Goal: Task Accomplishment & Management: Use online tool/utility

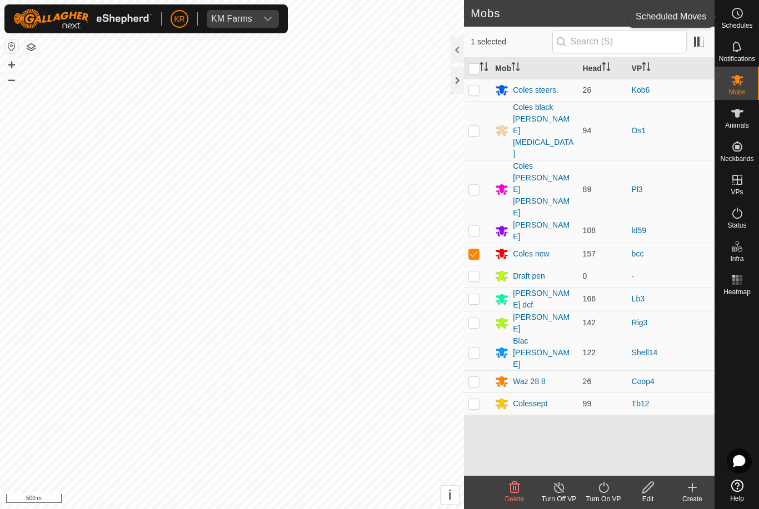
click at [736, 26] on span "Schedules" at bounding box center [736, 25] width 31 height 7
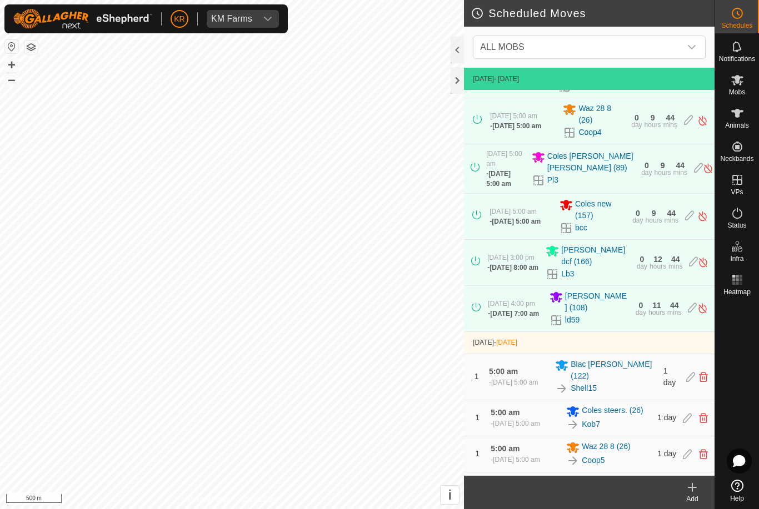
scroll to position [98, 0]
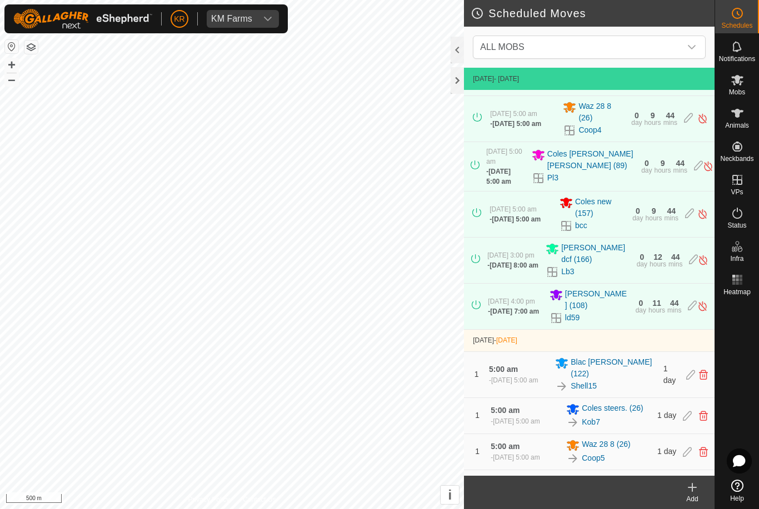
click at [254, 11] on span "KM Farms" at bounding box center [232, 19] width 50 height 18
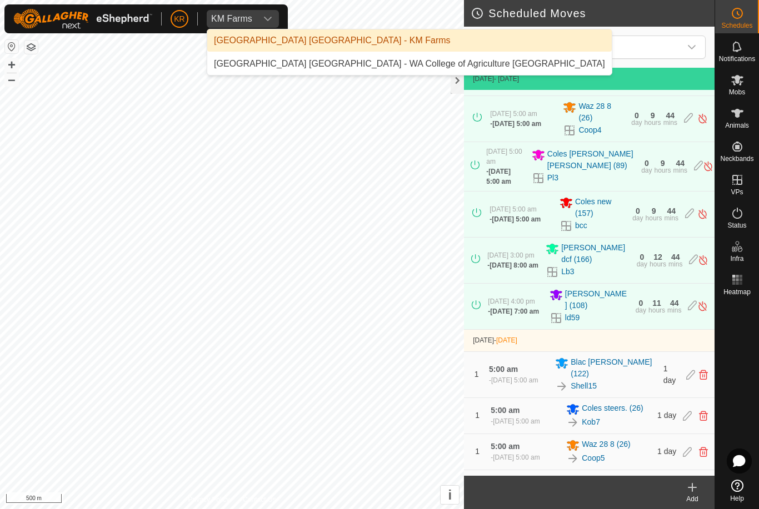
click at [346, 61] on div "[GEOGRAPHIC_DATA] [GEOGRAPHIC_DATA] - WA College of Agriculture [GEOGRAPHIC_DAT…" at bounding box center [409, 63] width 391 height 13
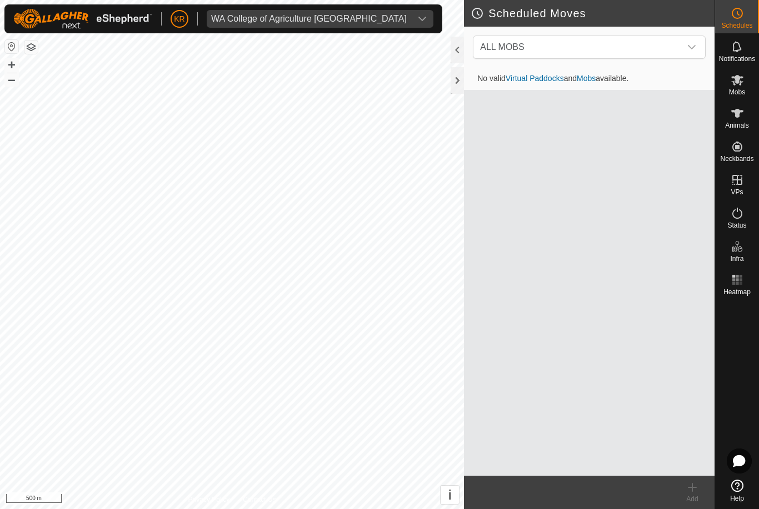
scroll to position [0, 0]
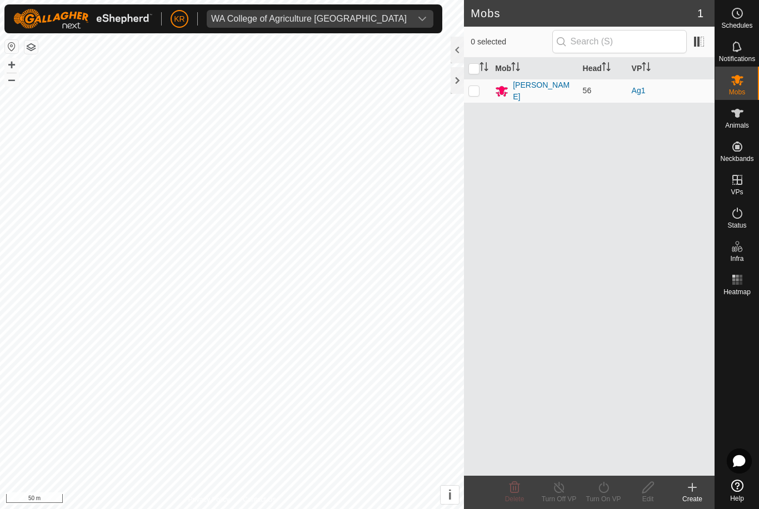
click at [330, 12] on span "WA College of Agriculture [GEOGRAPHIC_DATA]" at bounding box center [309, 19] width 204 height 18
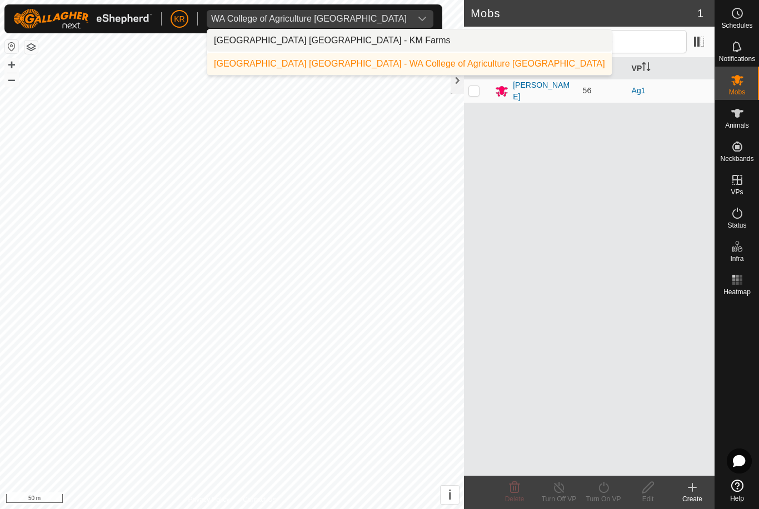
click at [358, 40] on li "[GEOGRAPHIC_DATA] [GEOGRAPHIC_DATA] - KM Farms" at bounding box center [409, 40] width 404 height 22
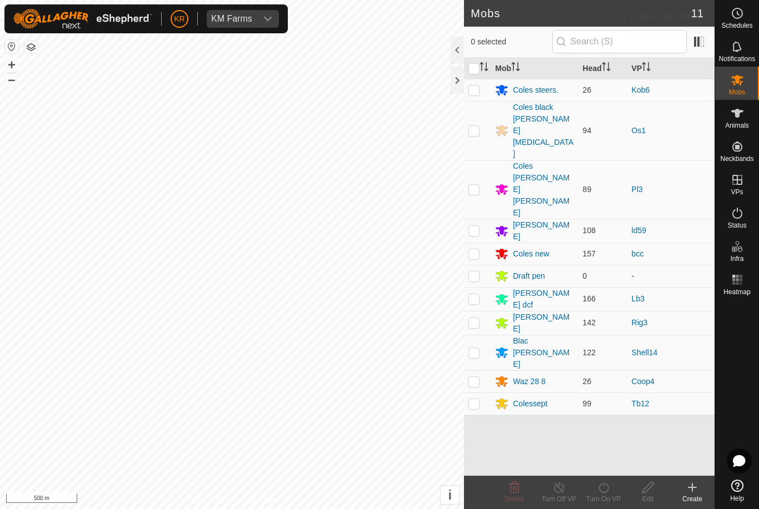
click at [745, 17] on es-schedule-vp-svg-icon at bounding box center [737, 13] width 20 height 18
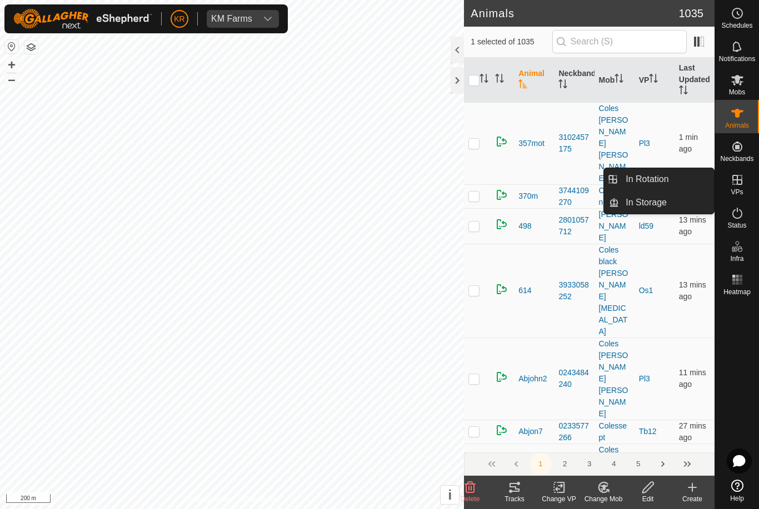
click at [694, 177] on link "In Rotation" at bounding box center [666, 179] width 95 height 22
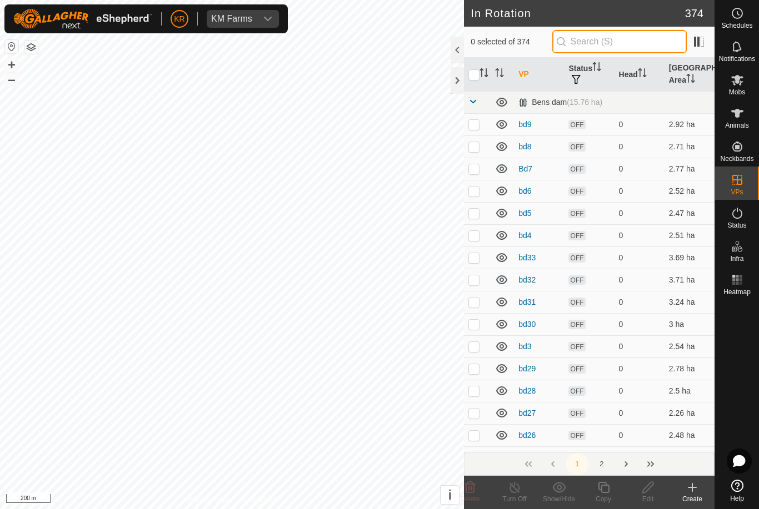
click at [648, 44] on input "text" at bounding box center [619, 41] width 134 height 23
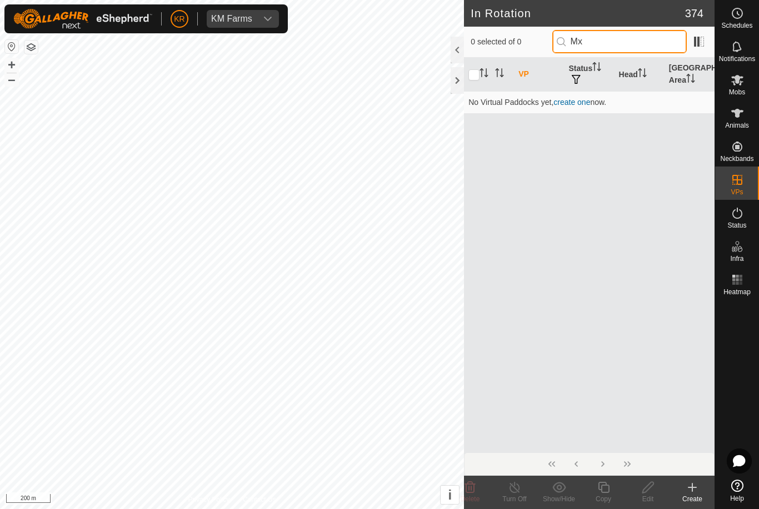
click at [633, 45] on input "Mx" at bounding box center [619, 41] width 134 height 23
type input "M"
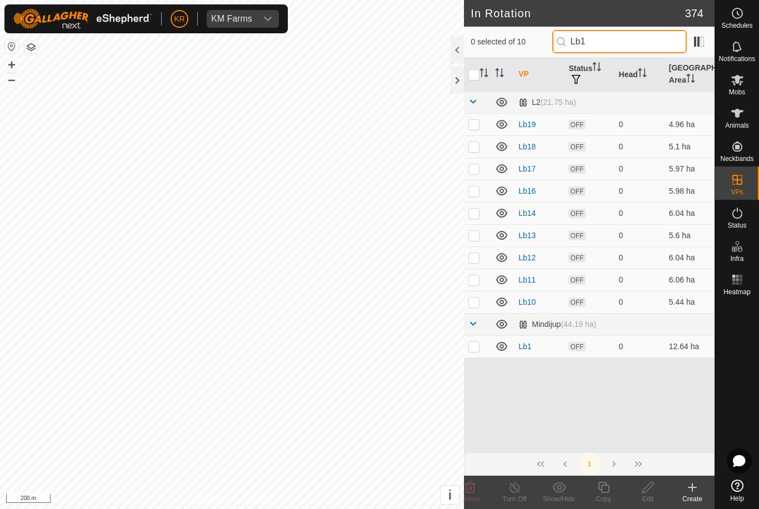
type input "Lb1"
click at [475, 344] on p-checkbox at bounding box center [473, 346] width 11 height 9
checkbox input "true"
click at [651, 490] on icon at bounding box center [648, 487] width 14 height 13
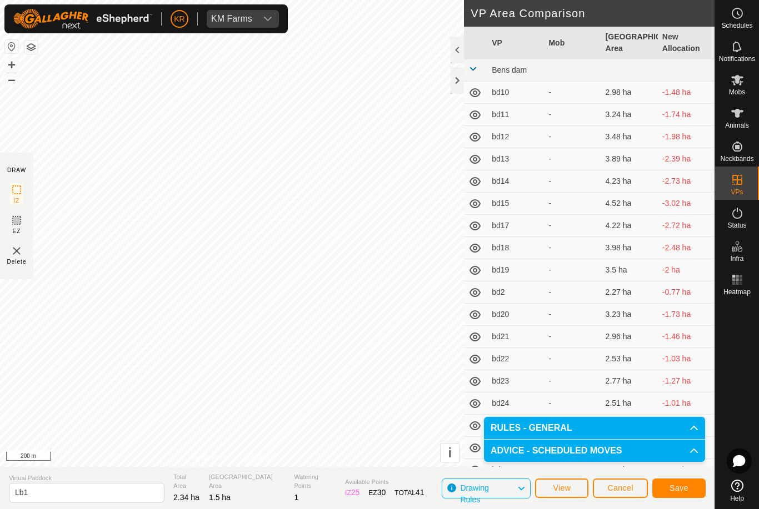
click at [663, 493] on button "Save" at bounding box center [678, 488] width 53 height 19
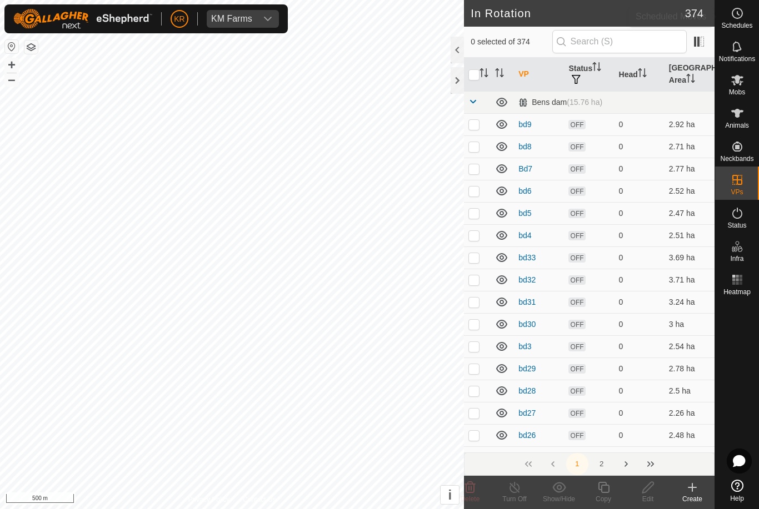
click at [753, 19] on div "Schedules" at bounding box center [737, 16] width 44 height 33
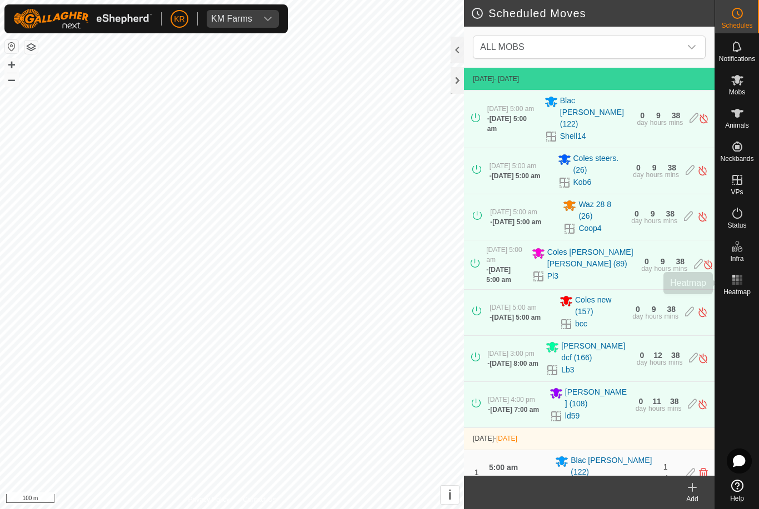
click at [743, 290] on span "Heatmap" at bounding box center [736, 292] width 27 height 7
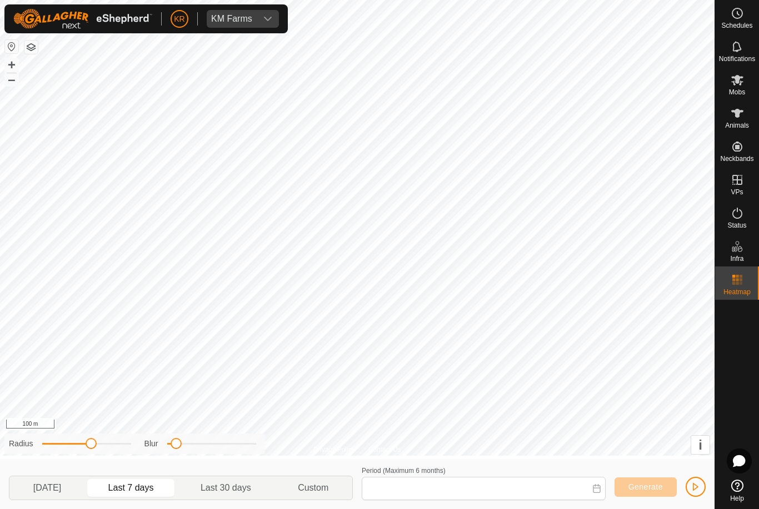
type input "[DATE] - [DATE]"
